Goal: Task Accomplishment & Management: Manage account settings

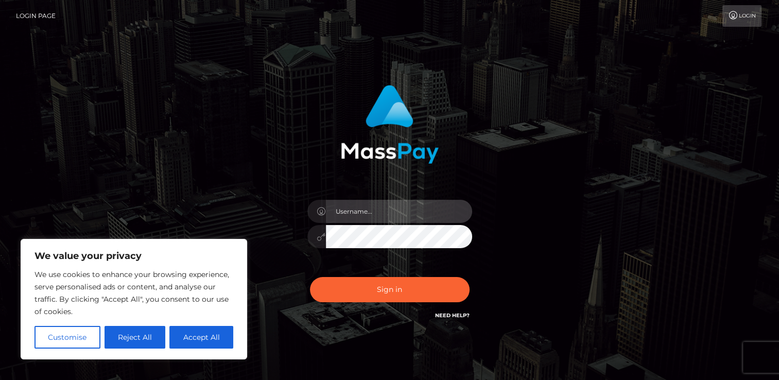
click at [406, 207] on input "text" at bounding box center [399, 211] width 146 height 23
type input "renee.r@b2spin.com"
click at [528, 140] on div "renee.r@b2spin.com Sign in" at bounding box center [390, 208] width 286 height 262
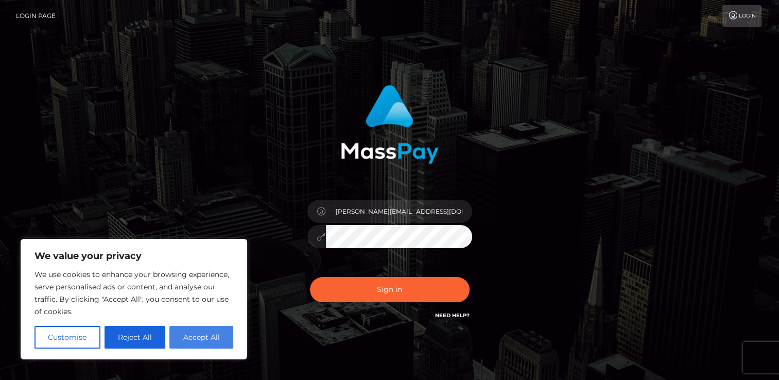
click at [184, 336] on button "Accept All" at bounding box center [201, 337] width 64 height 23
checkbox input "true"
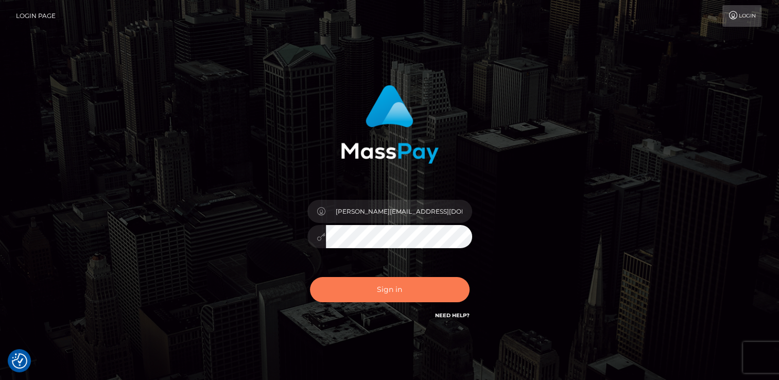
click at [409, 285] on button "Sign in" at bounding box center [390, 289] width 160 height 25
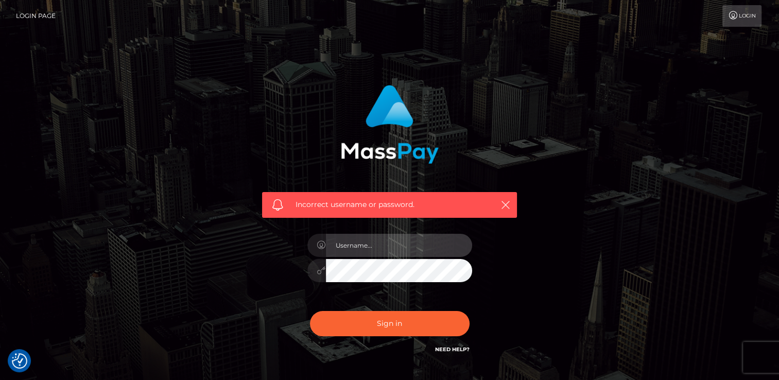
click at [364, 247] on input "text" at bounding box center [399, 245] width 146 height 23
paste input "[PERSON_NAME].B2Spin"
type input "[PERSON_NAME].B2Spin"
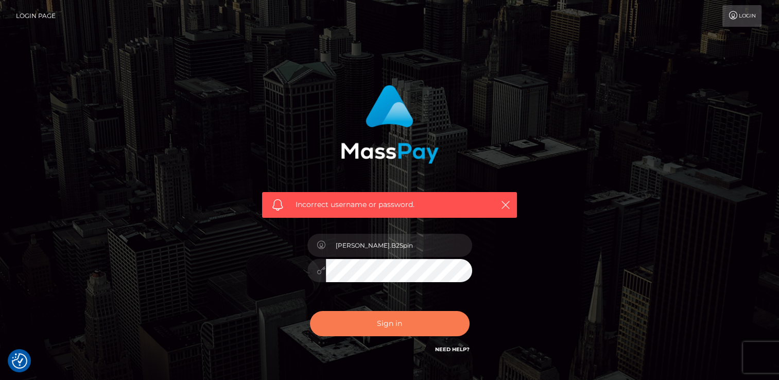
click at [393, 326] on button "Sign in" at bounding box center [390, 323] width 160 height 25
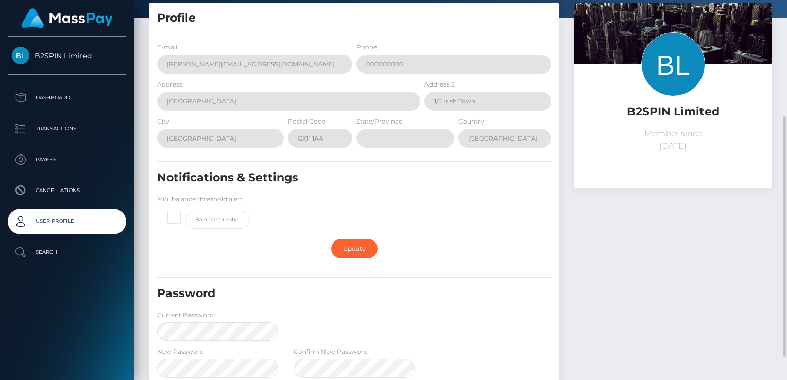
scroll to position [103, 0]
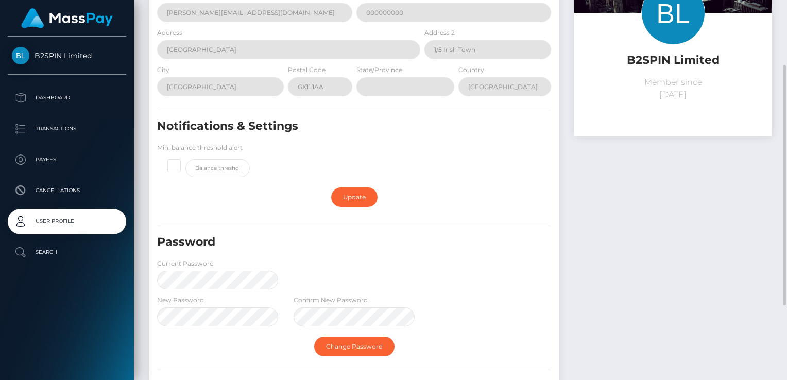
click at [471, 242] on h5 "Password" at bounding box center [323, 242] width 332 height 16
click at [496, 269] on div "Password Current Password" at bounding box center [353, 264] width 409 height 60
click at [370, 349] on link "Change Password" at bounding box center [354, 347] width 80 height 20
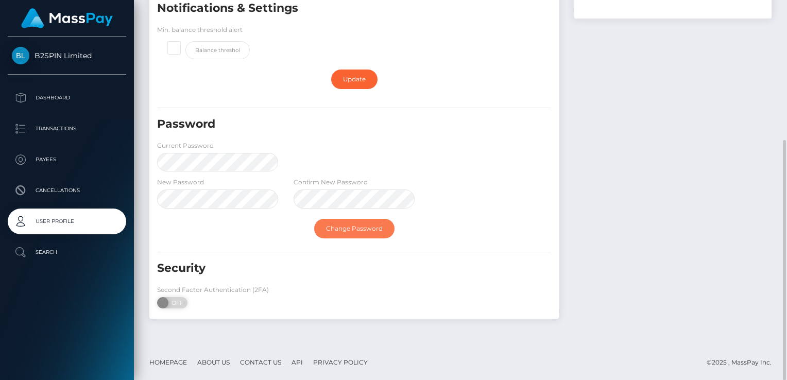
scroll to position [169, 0]
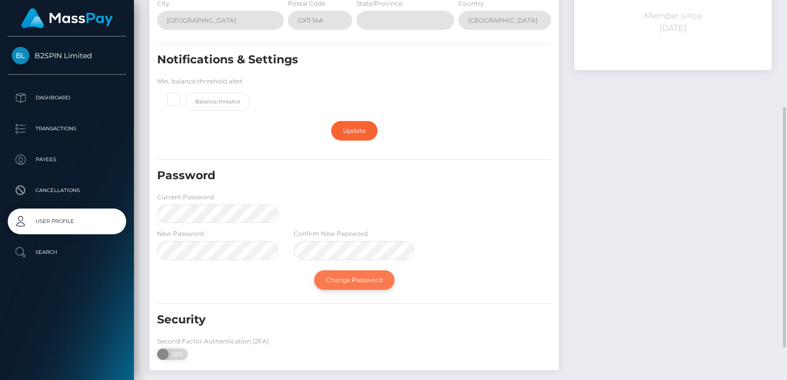
click at [367, 280] on link "Change Password" at bounding box center [354, 280] width 80 height 20
click at [168, 358] on span at bounding box center [164, 354] width 14 height 11
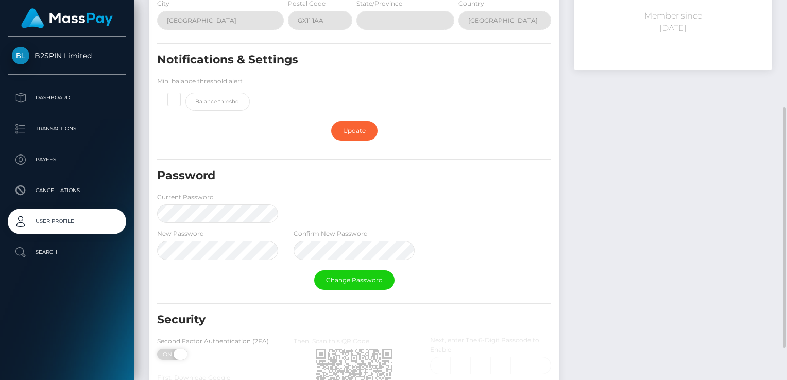
click at [168, 355] on div "ON OFF" at bounding box center [181, 354] width 51 height 11
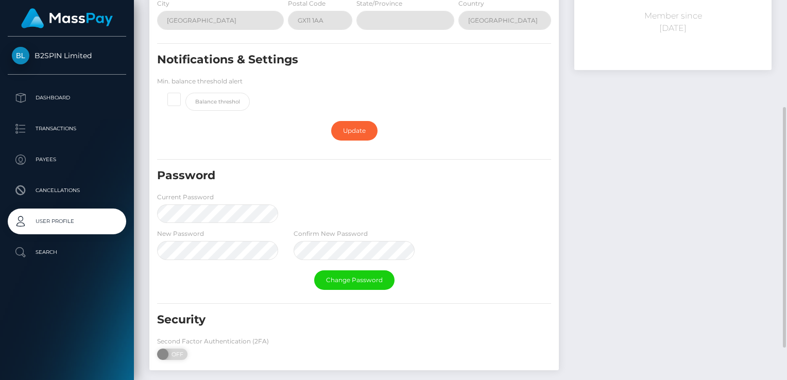
scroll to position [221, 0]
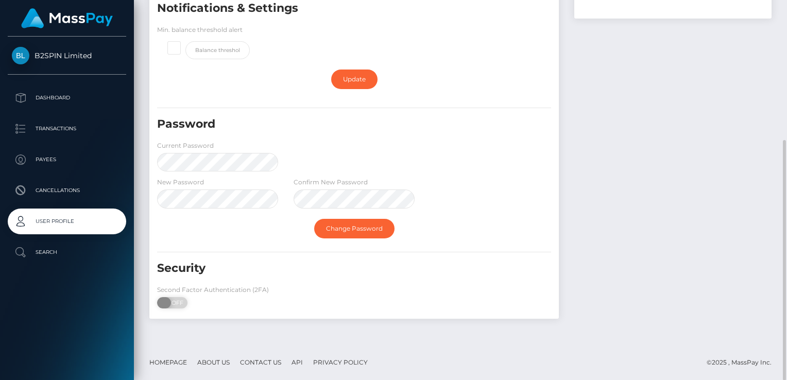
click at [163, 302] on span at bounding box center [164, 302] width 14 height 11
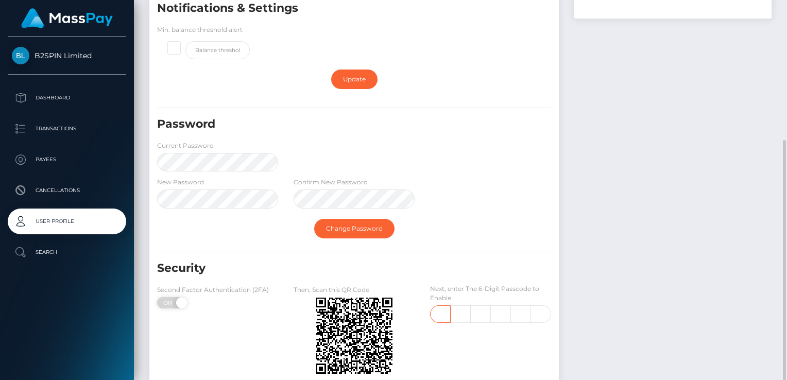
checkbox input "true"
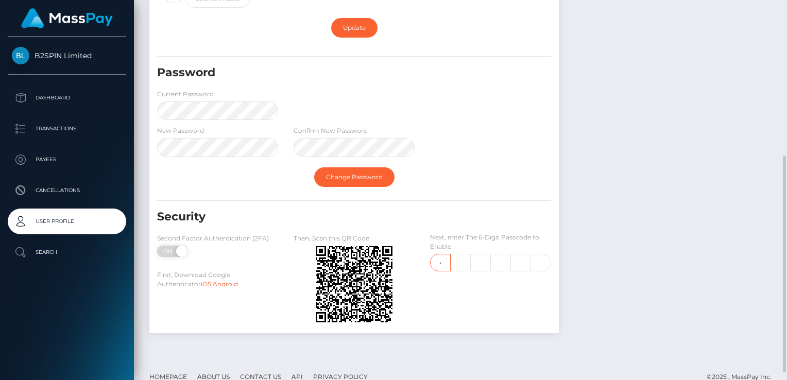
type input "7"
type input "0"
type input "3"
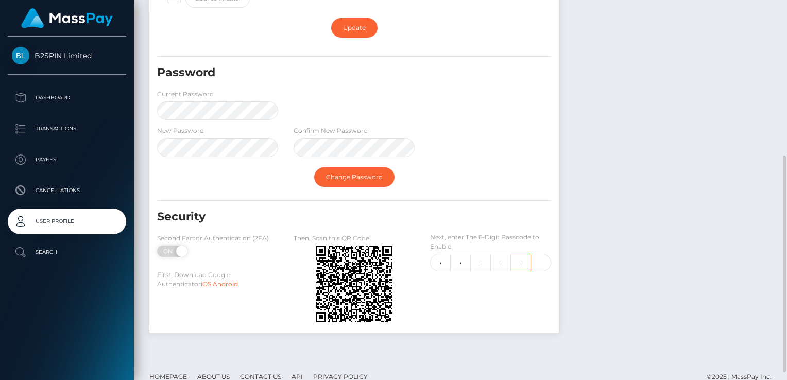
type input "1"
type input "9"
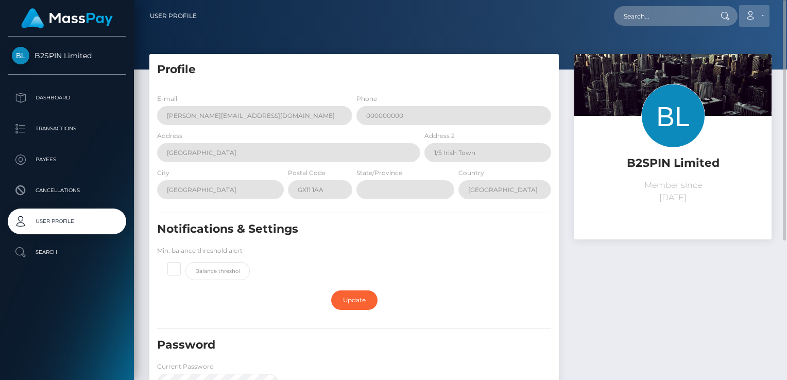
click at [754, 21] on link "Account" at bounding box center [754, 16] width 30 height 22
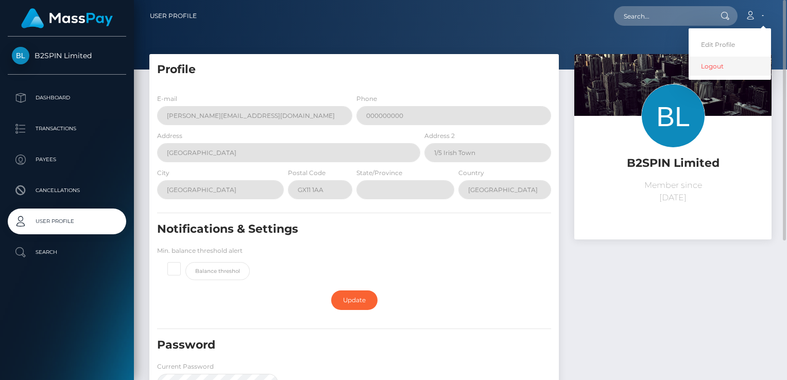
click at [715, 64] on link "Logout" at bounding box center [729, 66] width 82 height 19
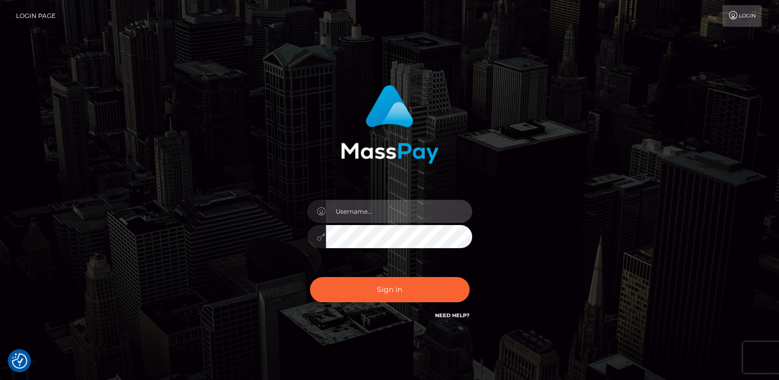
click at [365, 213] on input "text" at bounding box center [399, 211] width 146 height 23
paste input "[PERSON_NAME].B2Spin"
type input "[PERSON_NAME].B2Spin"
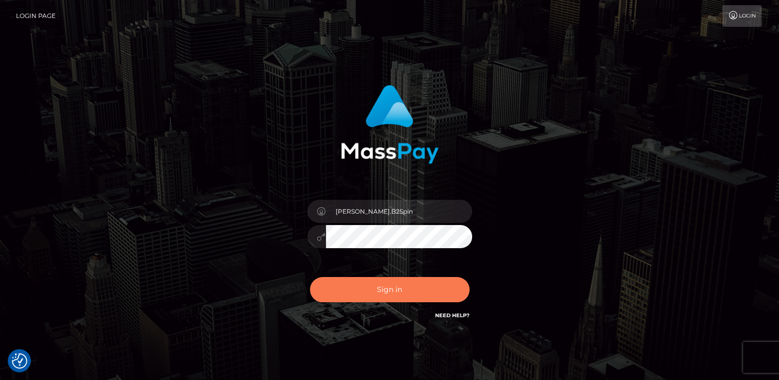
click at [395, 289] on button "Sign in" at bounding box center [390, 289] width 160 height 25
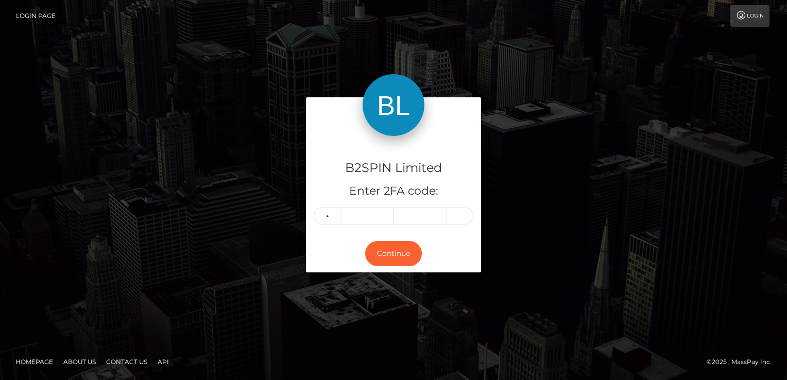
type input "7"
type input "8"
type input "2"
type input "7"
type input "0"
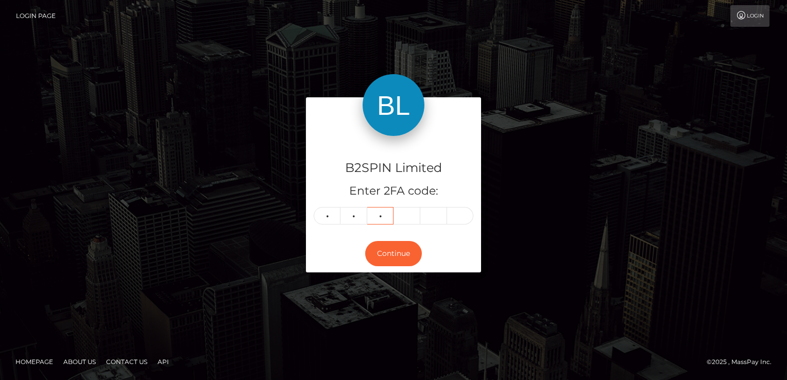
type input "6"
type input "4"
type input "3"
type input "2"
click at [414, 257] on button "Continue" at bounding box center [393, 253] width 57 height 25
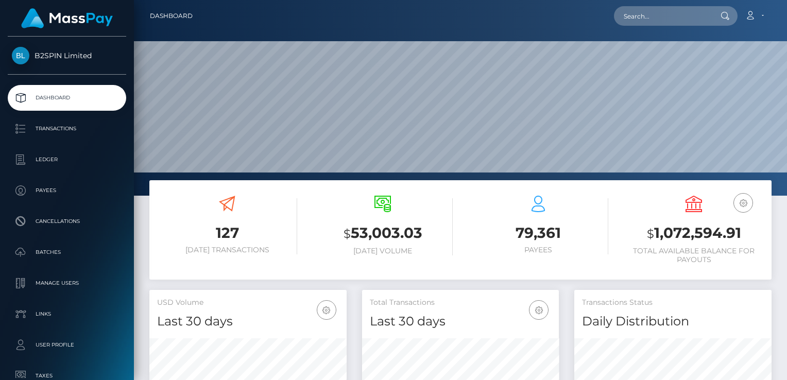
scroll to position [182, 197]
